Goal: Task Accomplishment & Management: Use online tool/utility

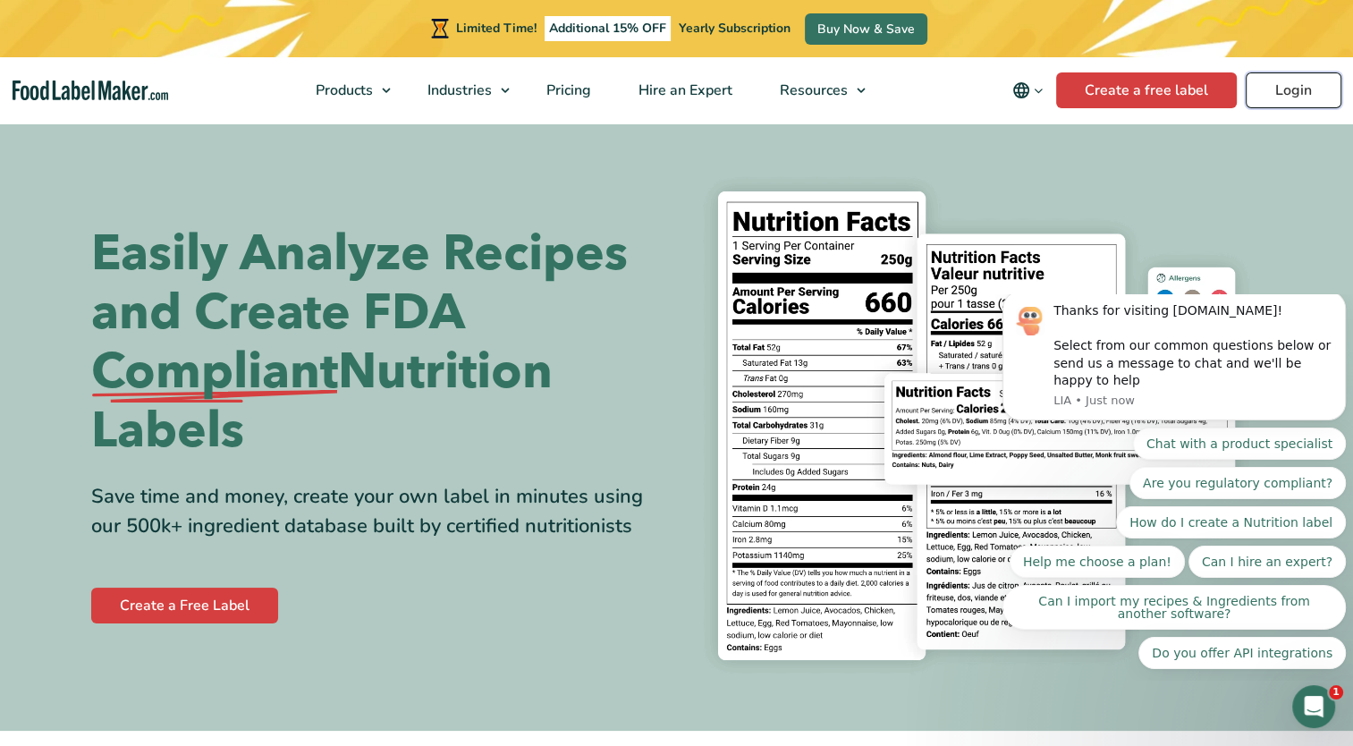
click at [1317, 86] on link "Login" at bounding box center [1294, 90] width 96 height 36
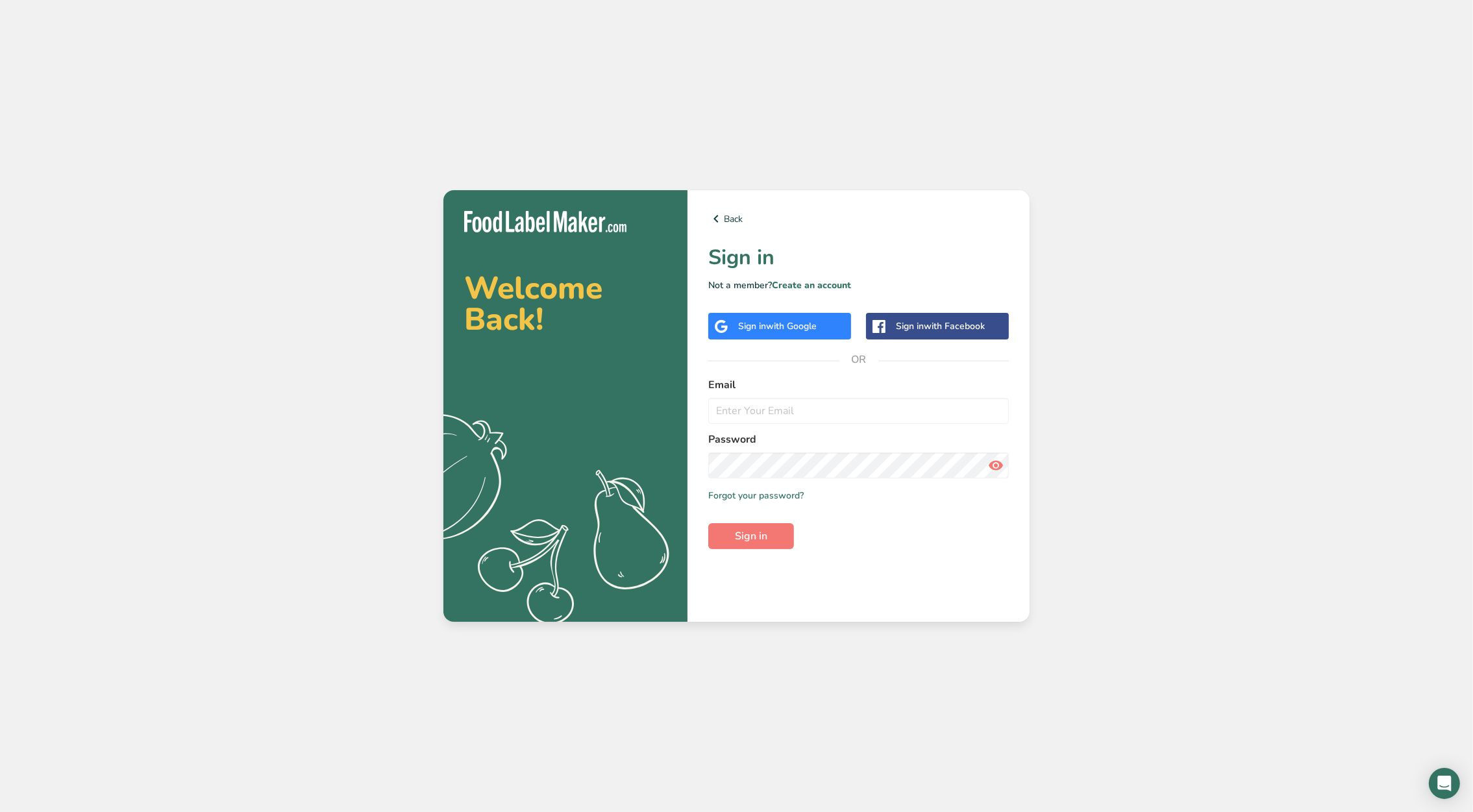
click at [778, 331] on span "with Google" at bounding box center [792, 326] width 51 height 12
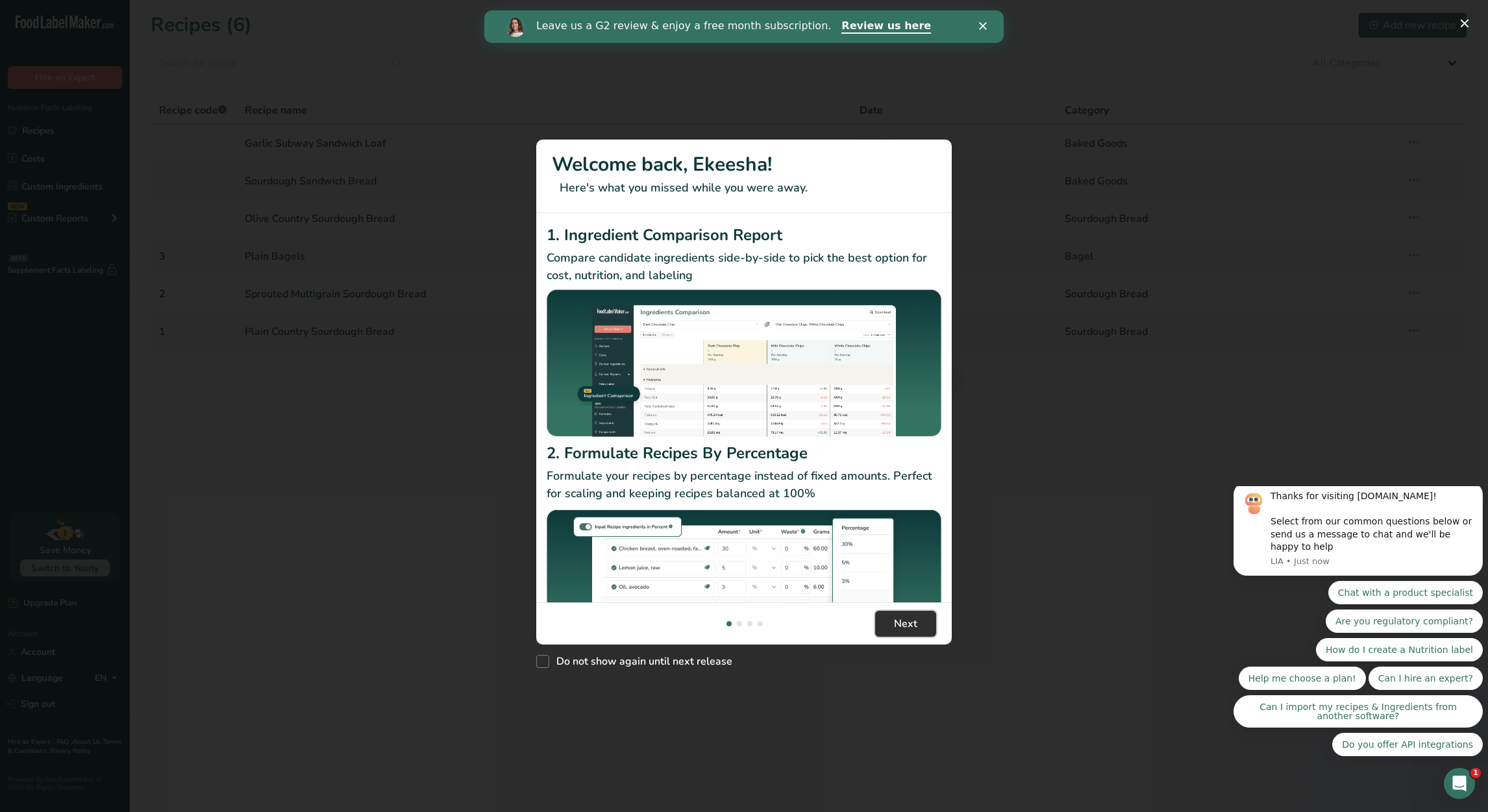
click at [923, 622] on button "Next" at bounding box center [906, 624] width 61 height 26
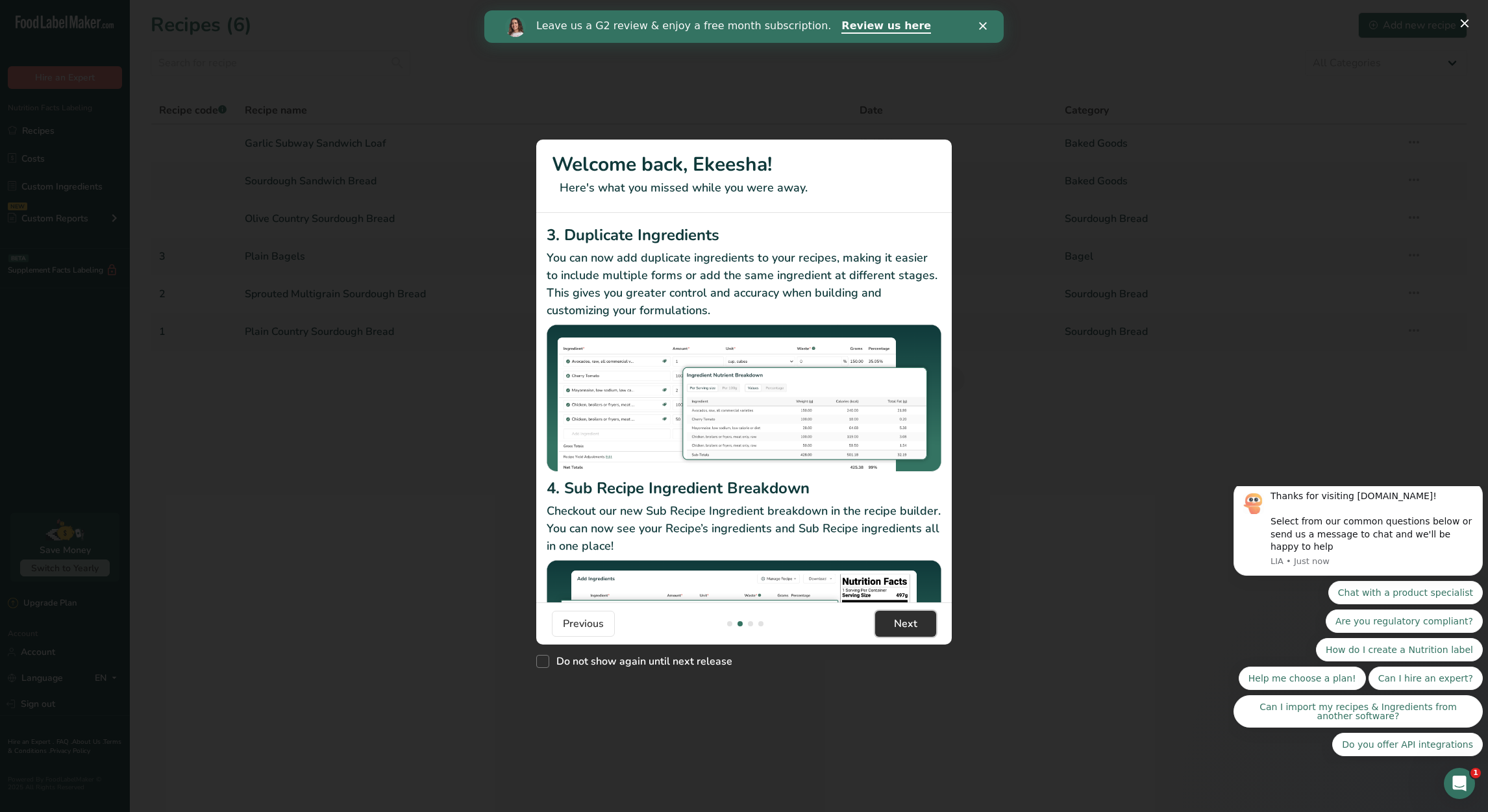
click at [923, 622] on button "Next" at bounding box center [906, 624] width 61 height 26
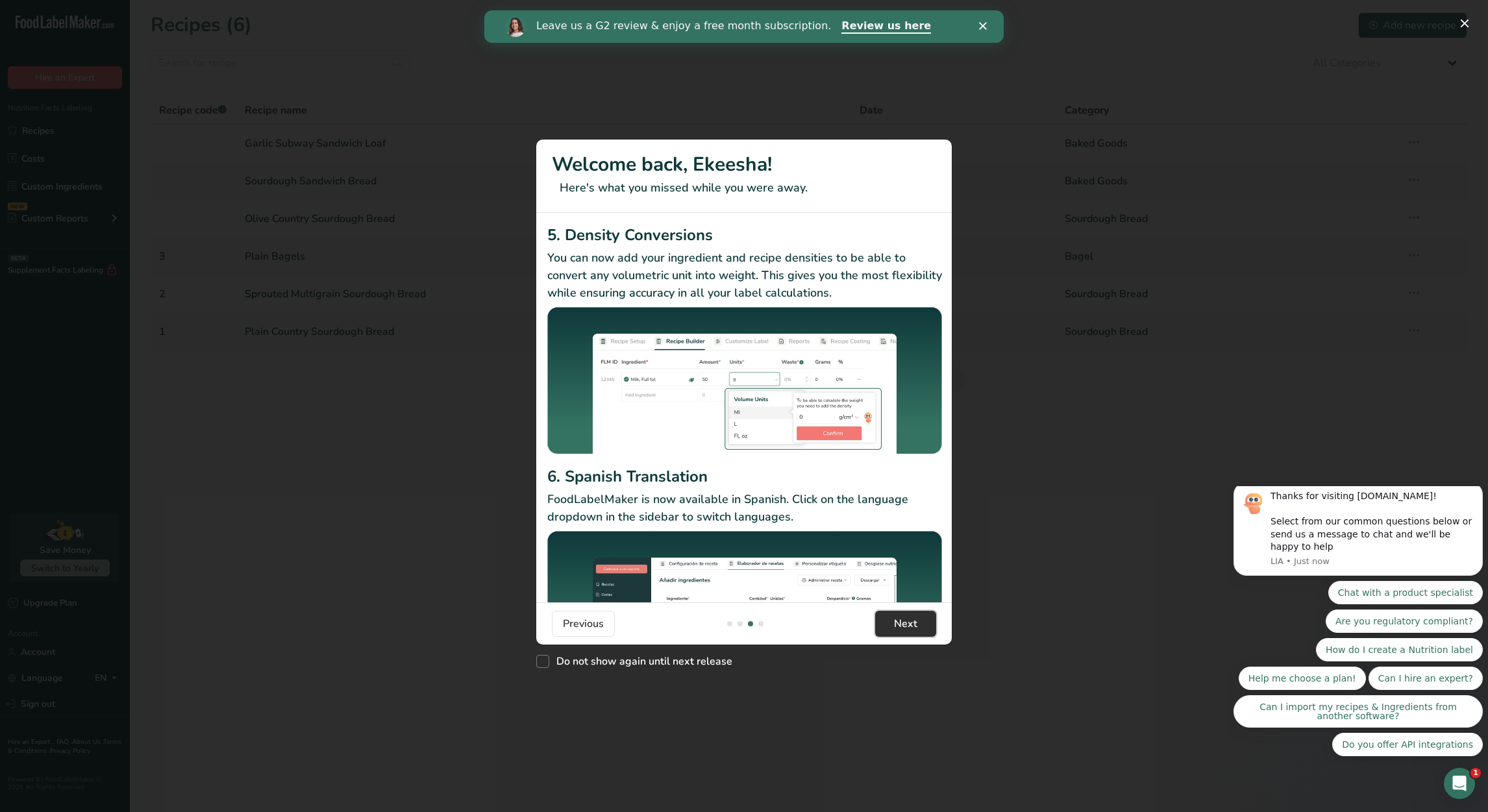
click at [930, 625] on button "Next" at bounding box center [906, 624] width 61 height 26
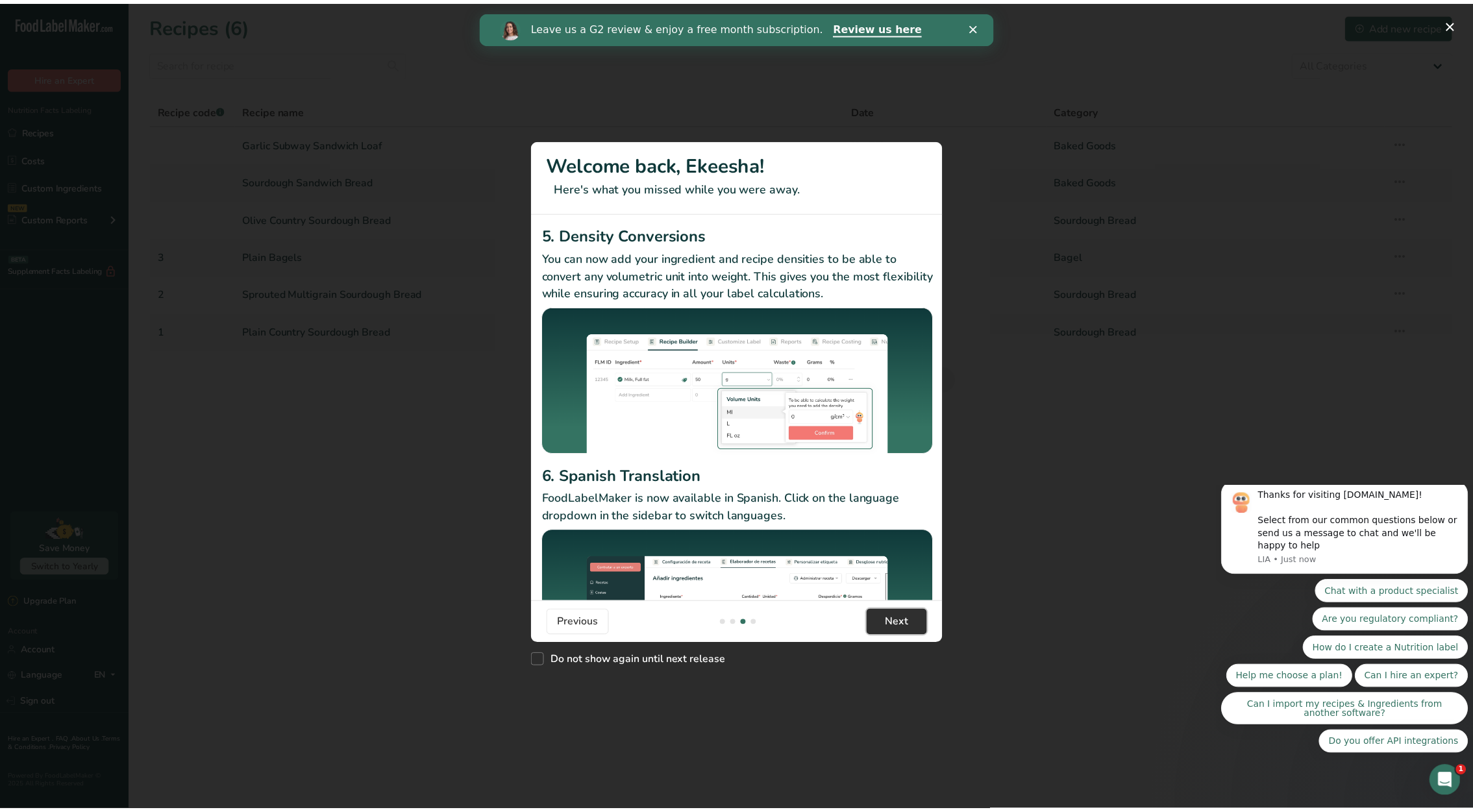
scroll to position [0, 1246]
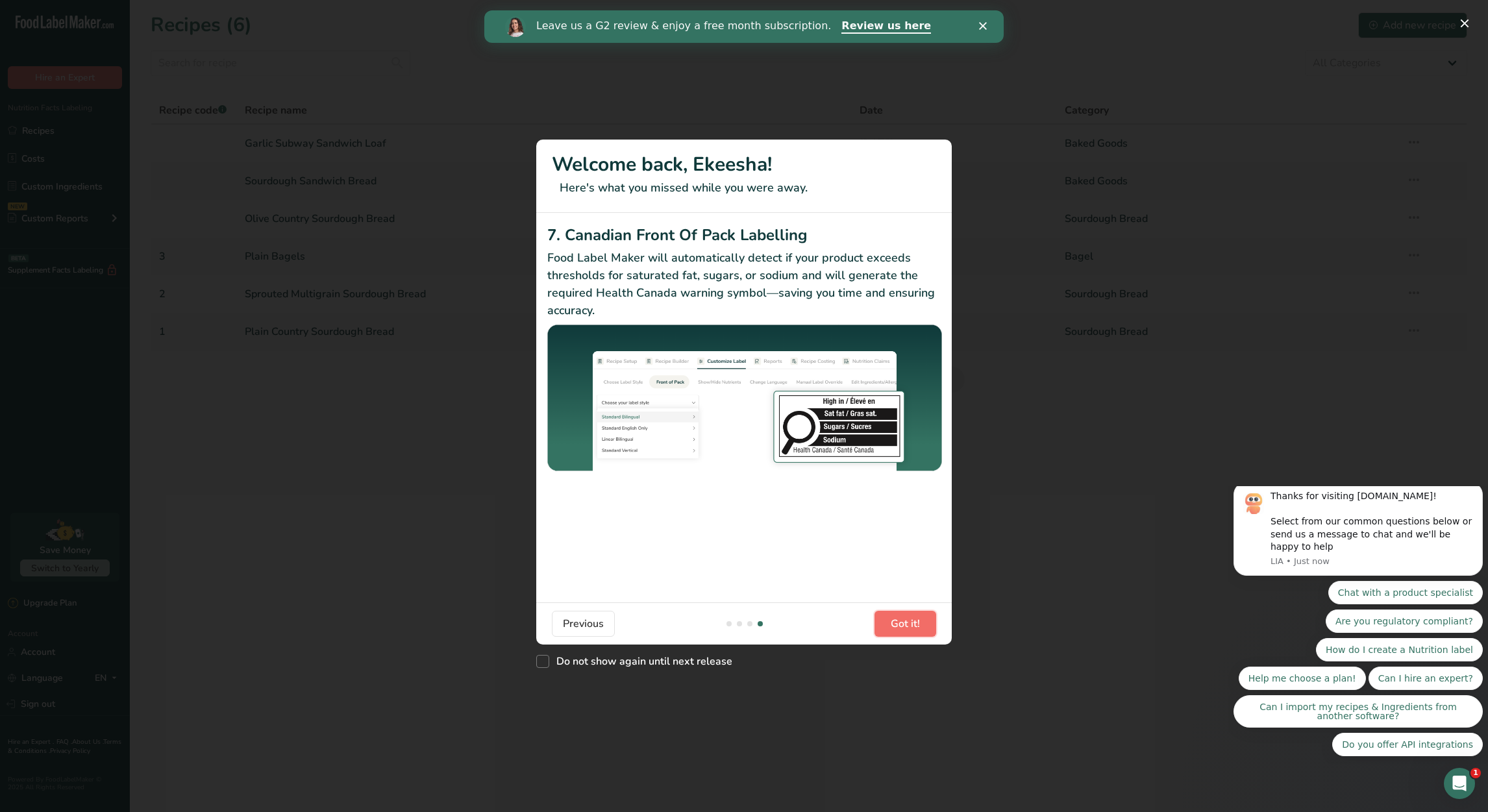
click at [930, 625] on button "Got it!" at bounding box center [905, 624] width 62 height 26
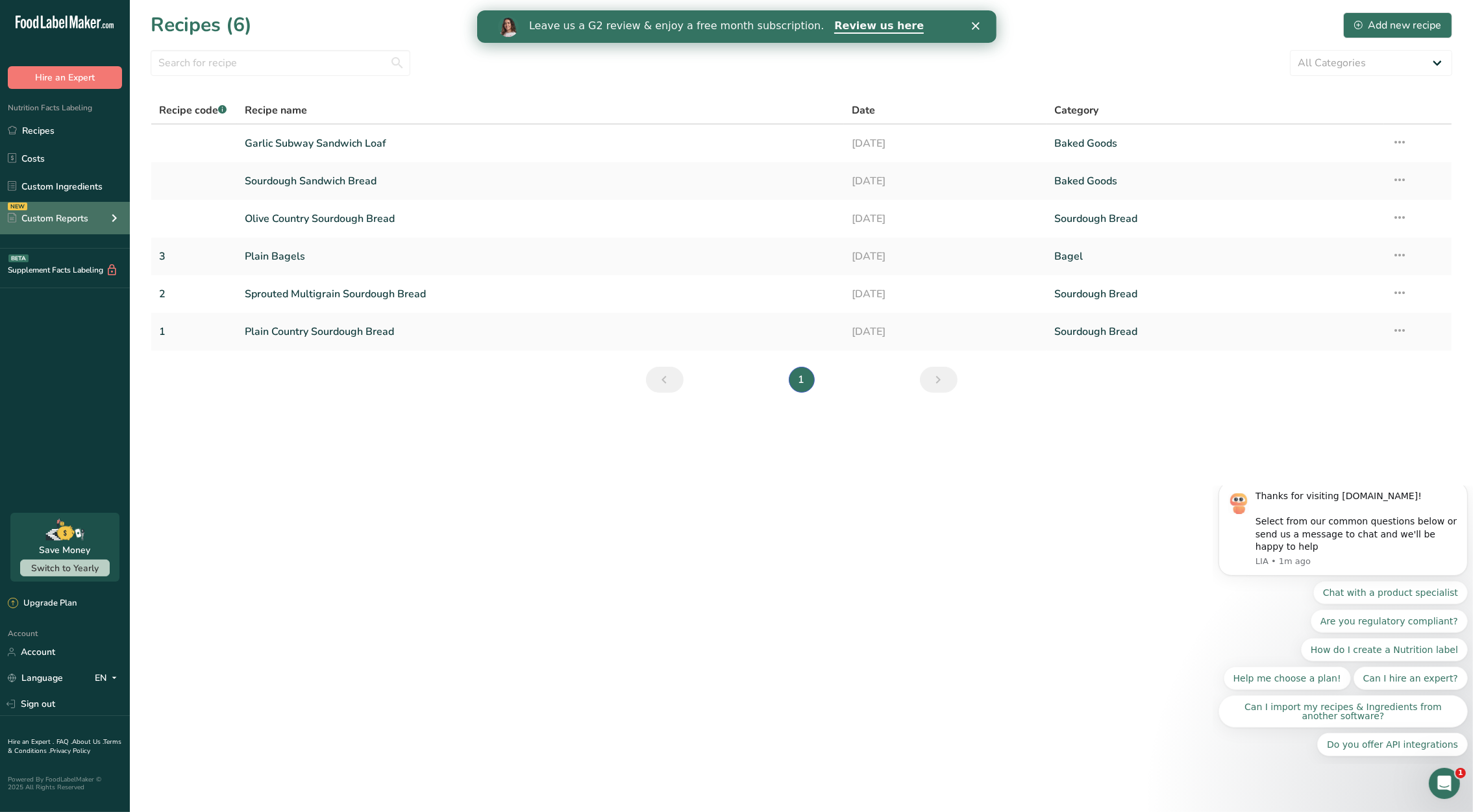
click at [98, 215] on div "NEW Custom Reports" at bounding box center [65, 218] width 130 height 33
click at [85, 244] on link "Menu Label" at bounding box center [65, 248] width 130 height 28
